Goal: Transaction & Acquisition: Purchase product/service

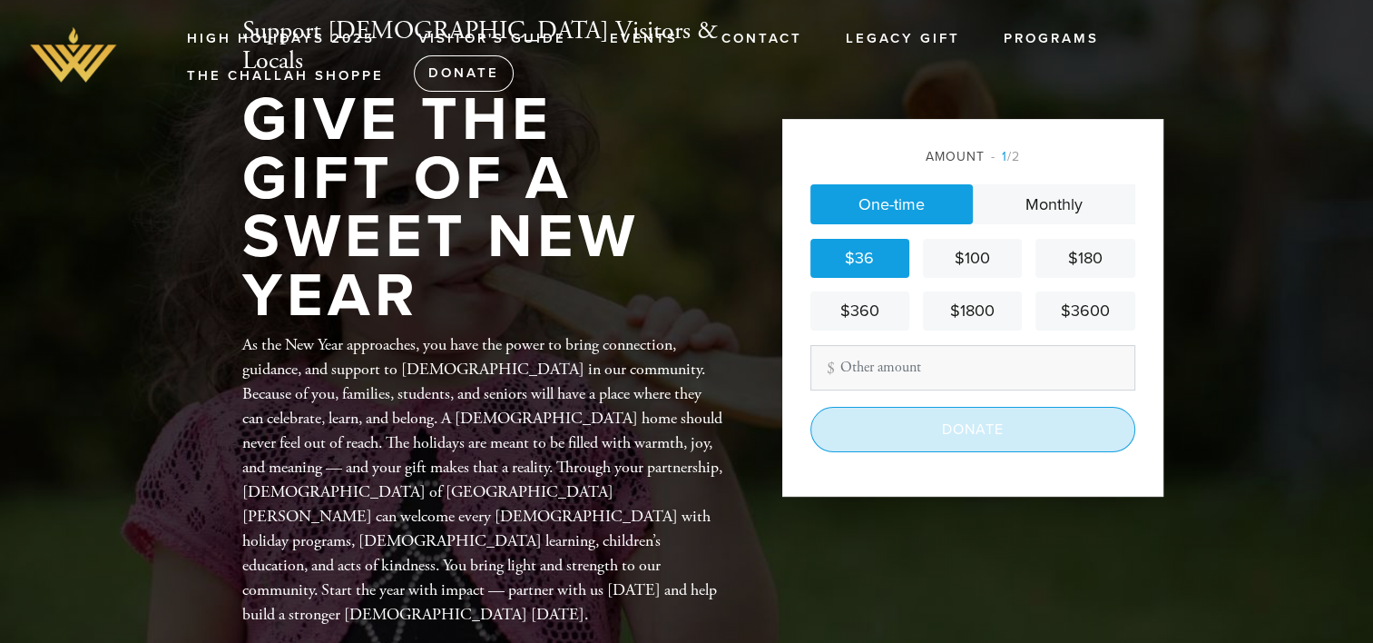
click at [967, 432] on input "Donate" at bounding box center [972, 429] width 325 height 45
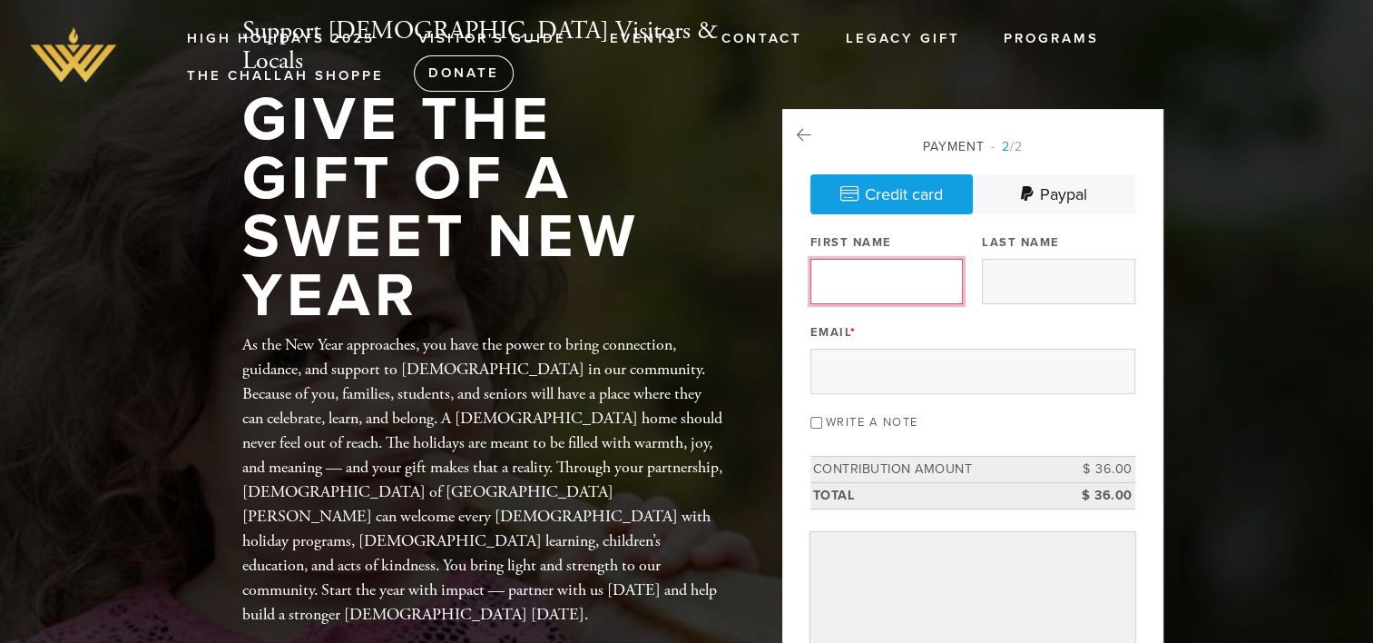
click at [852, 285] on input "First Name" at bounding box center [886, 281] width 152 height 45
type input "Joseph"
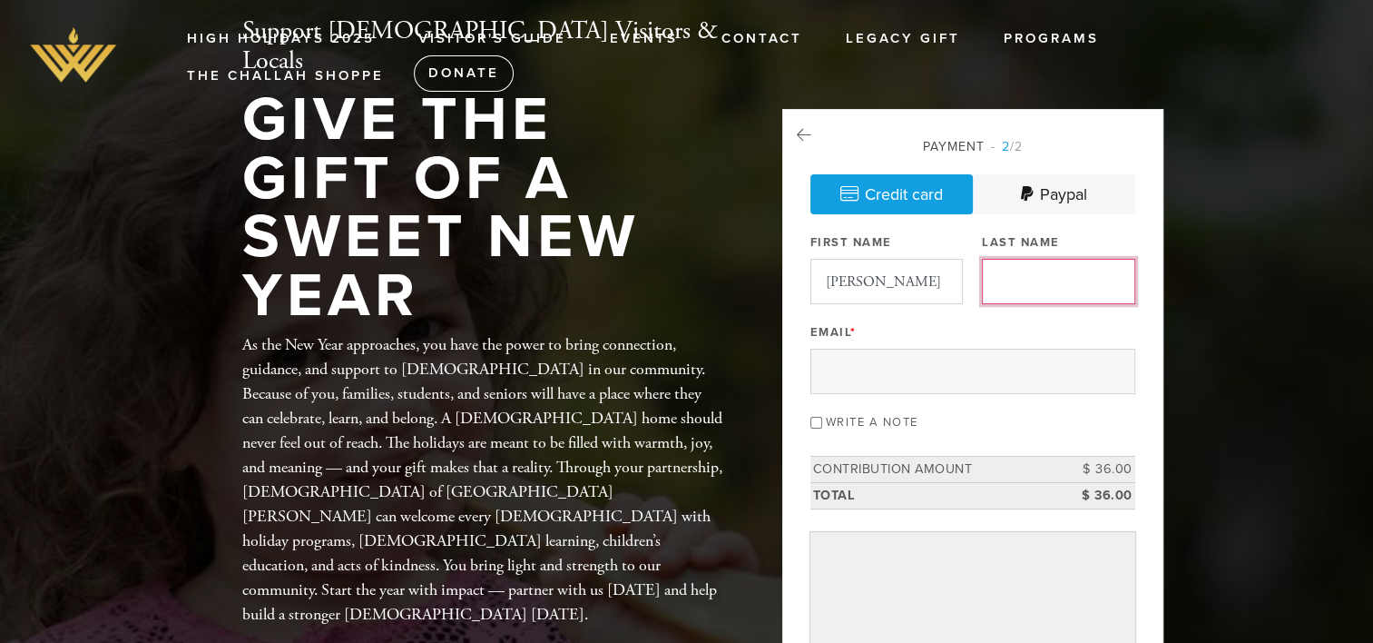
type input "Beniftah"
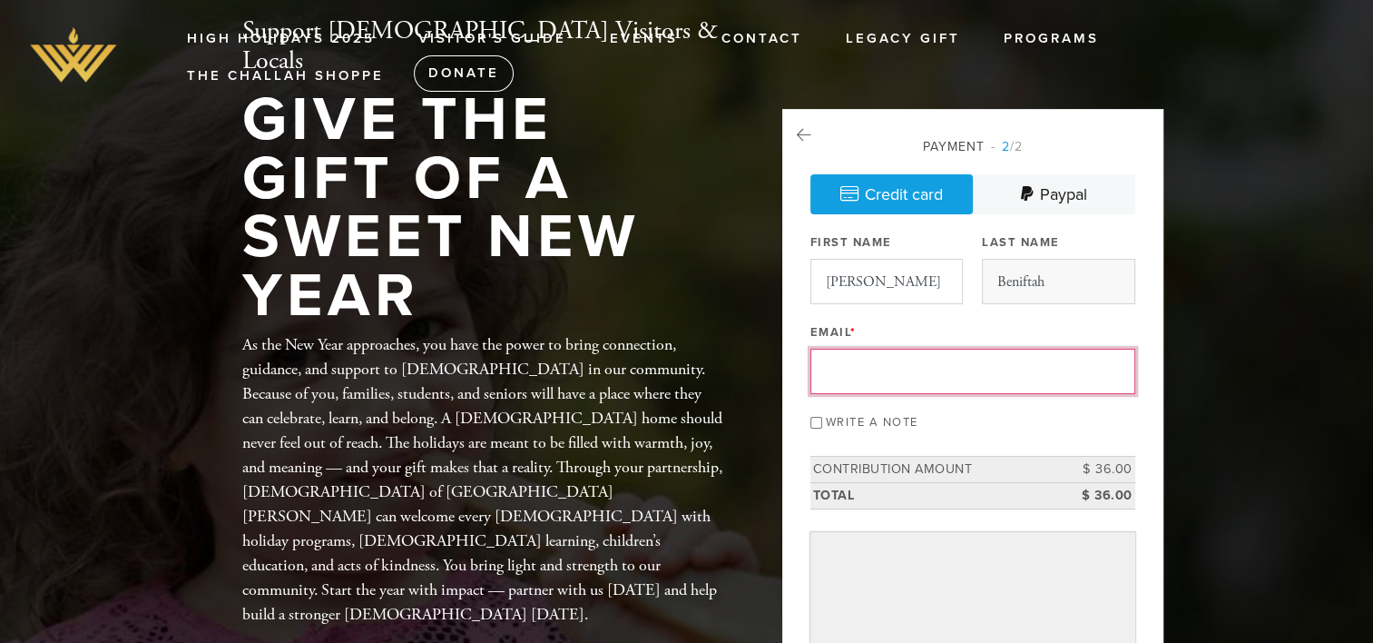
type input "josephben405@gmail.com"
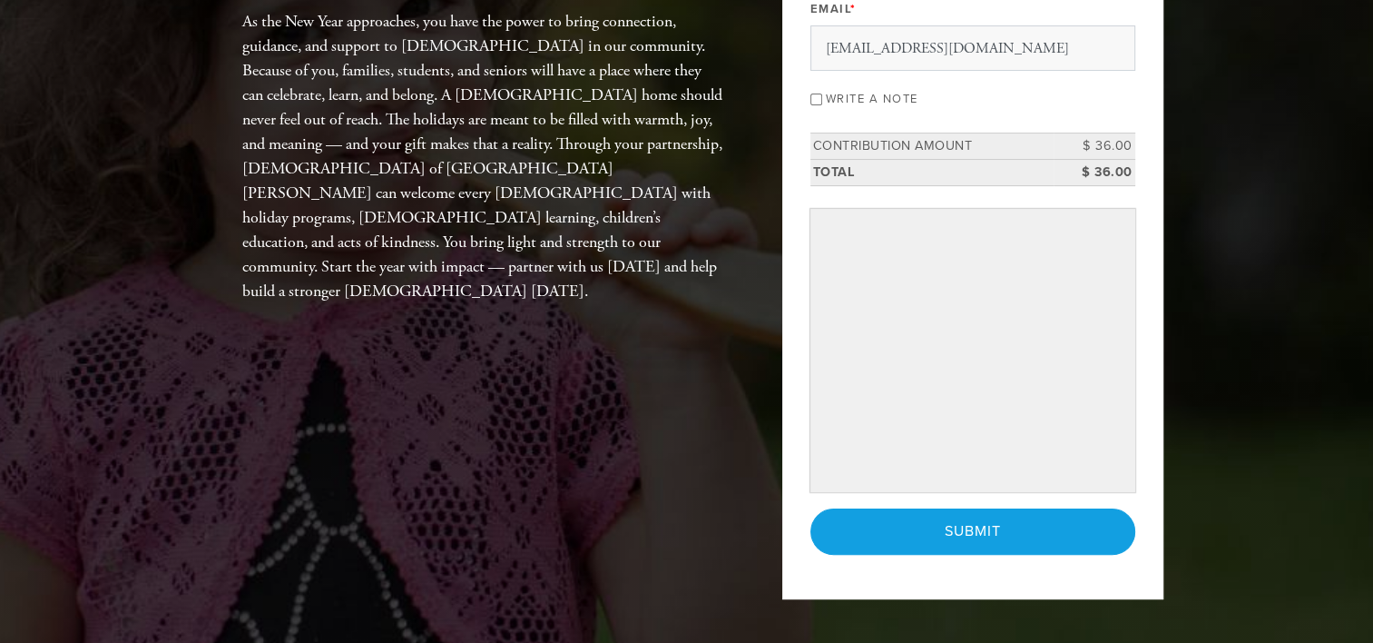
scroll to position [363, 0]
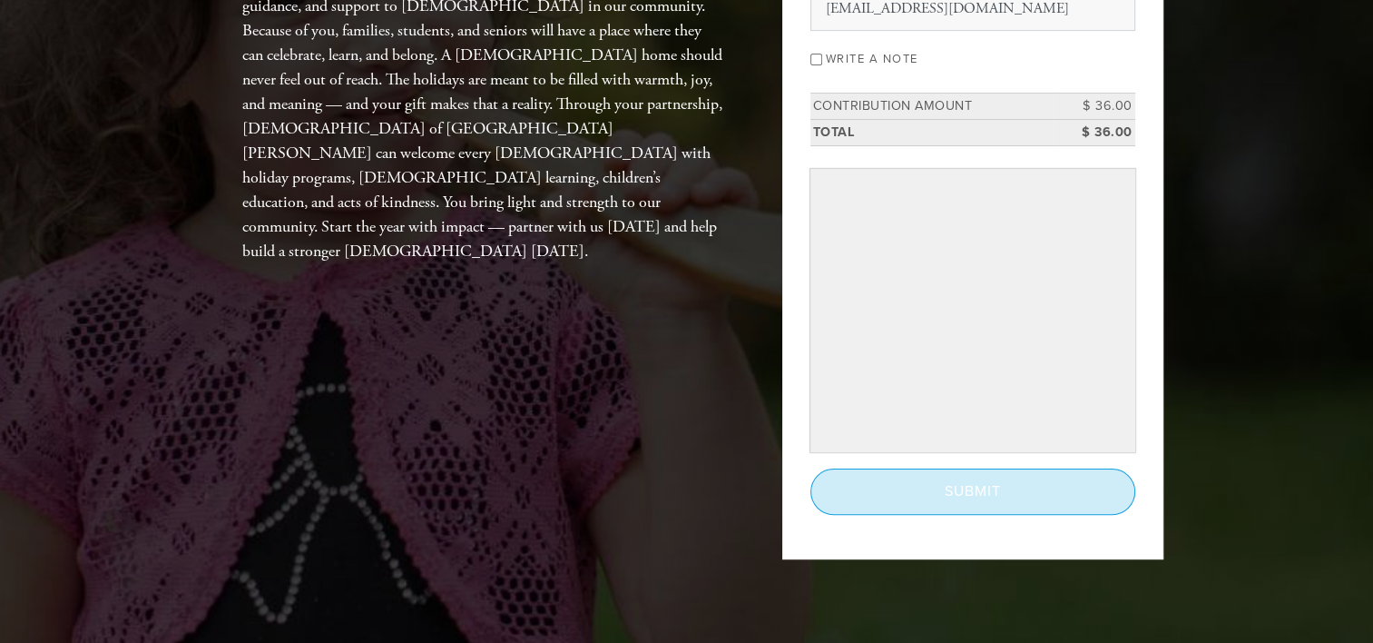
click at [970, 484] on input "Submit" at bounding box center [972, 490] width 325 height 45
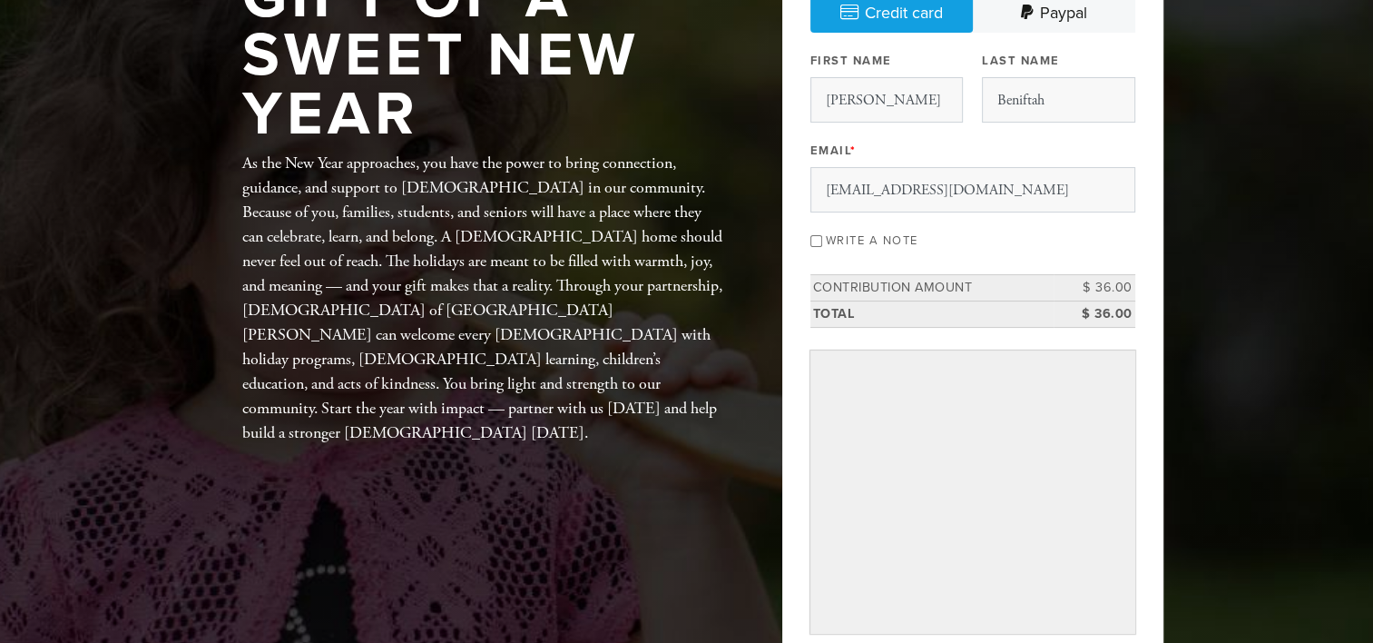
scroll to position [258, 0]
